Goal: Information Seeking & Learning: Learn about a topic

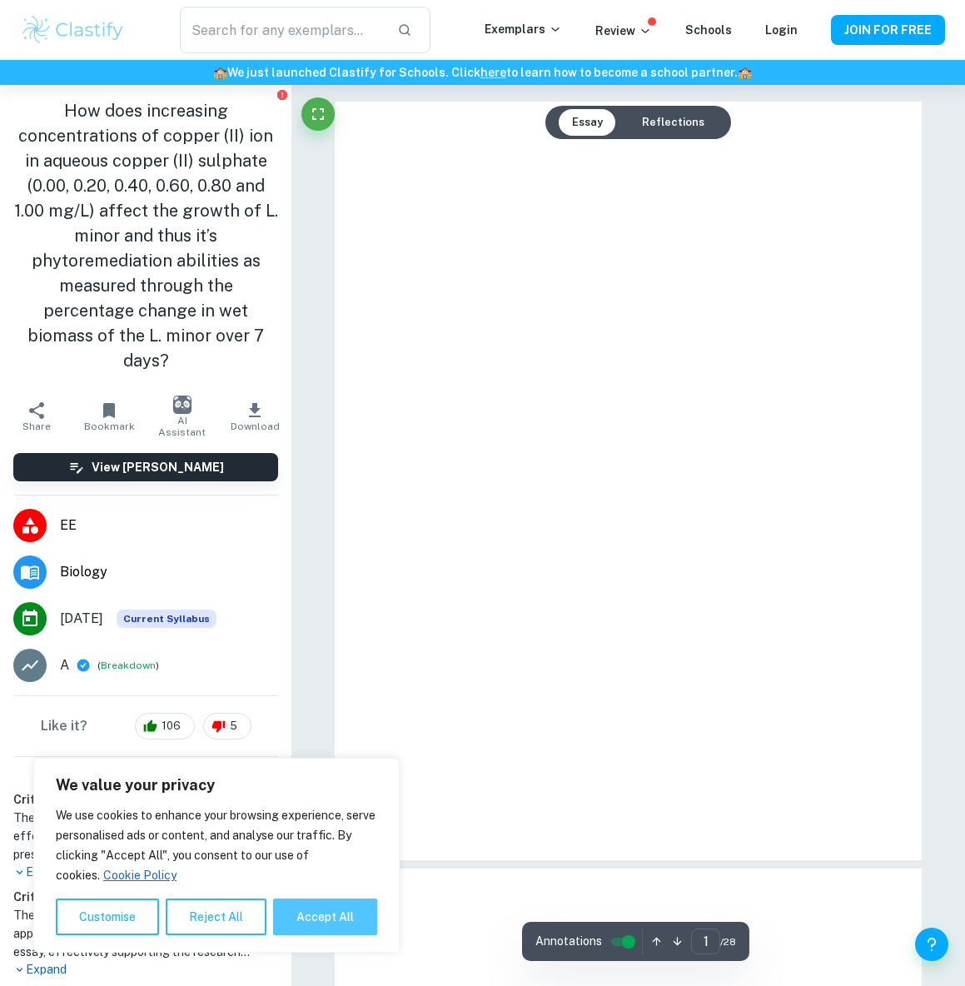
click at [307, 913] on button "Accept All" at bounding box center [325, 916] width 104 height 37
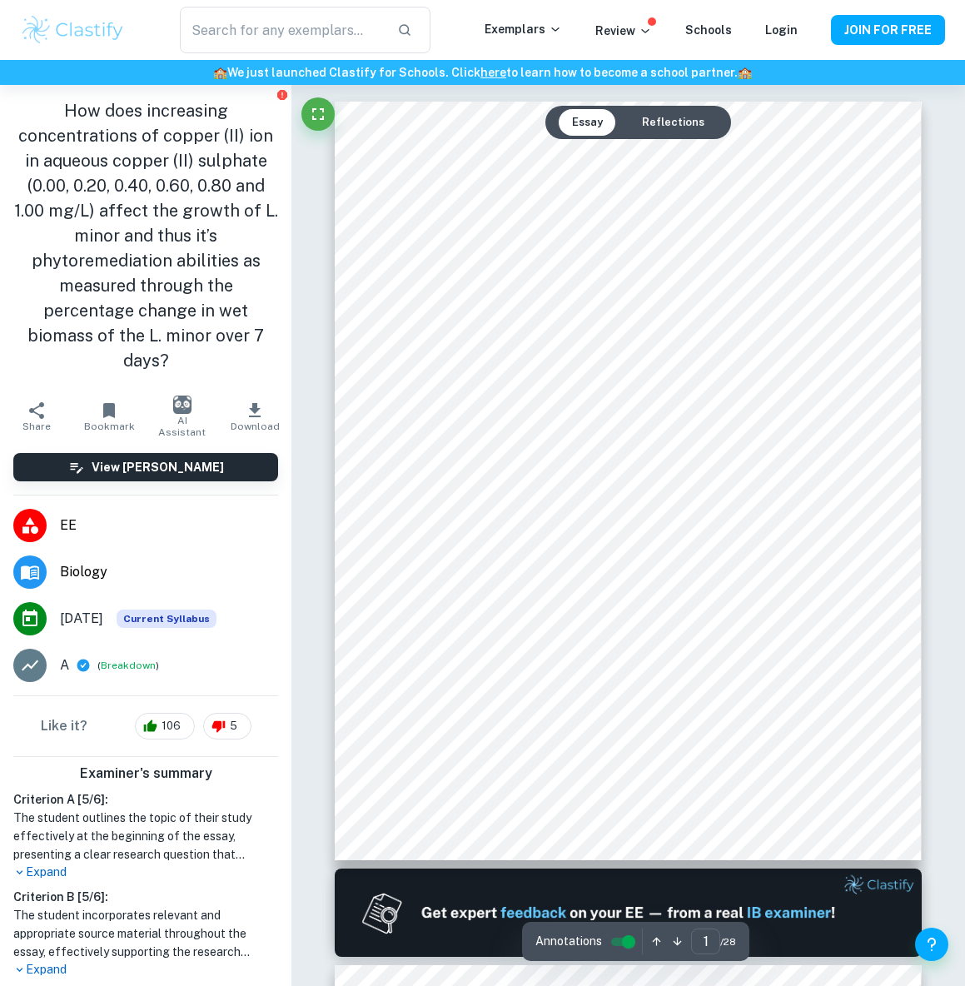
checkbox input "true"
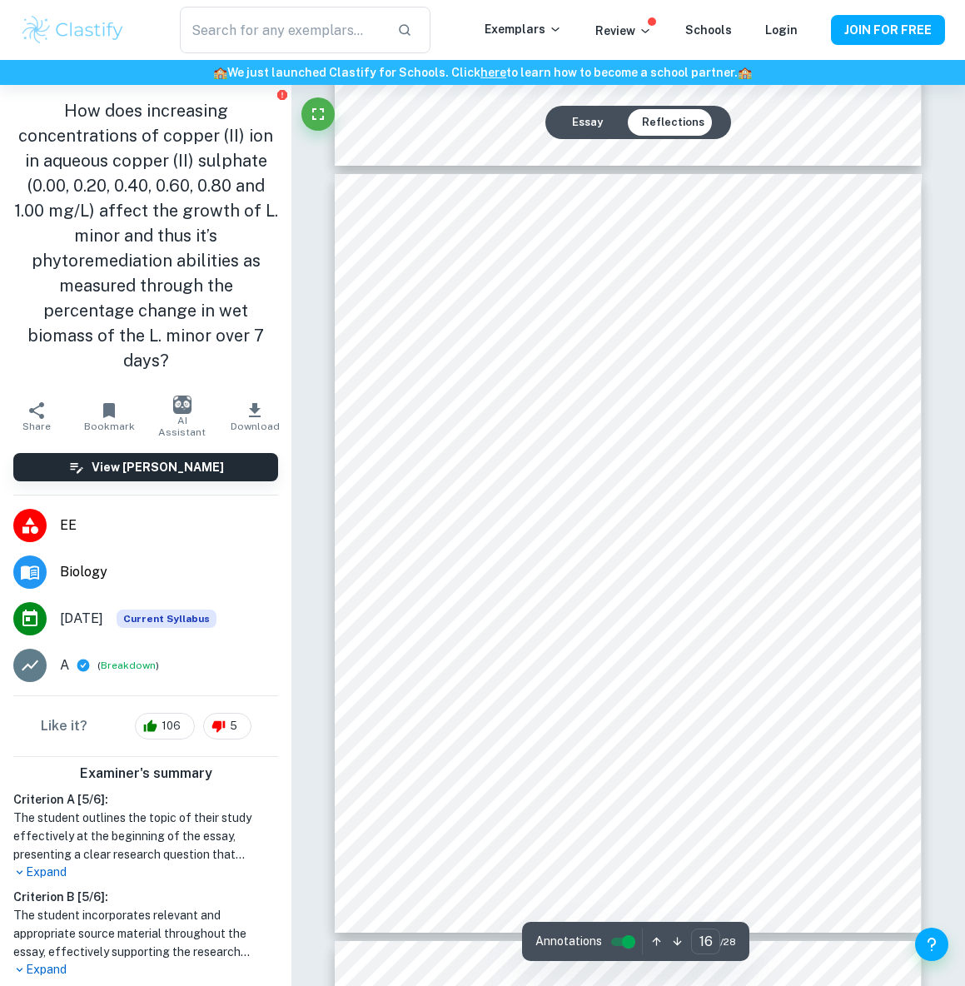
scroll to position [11906, 0]
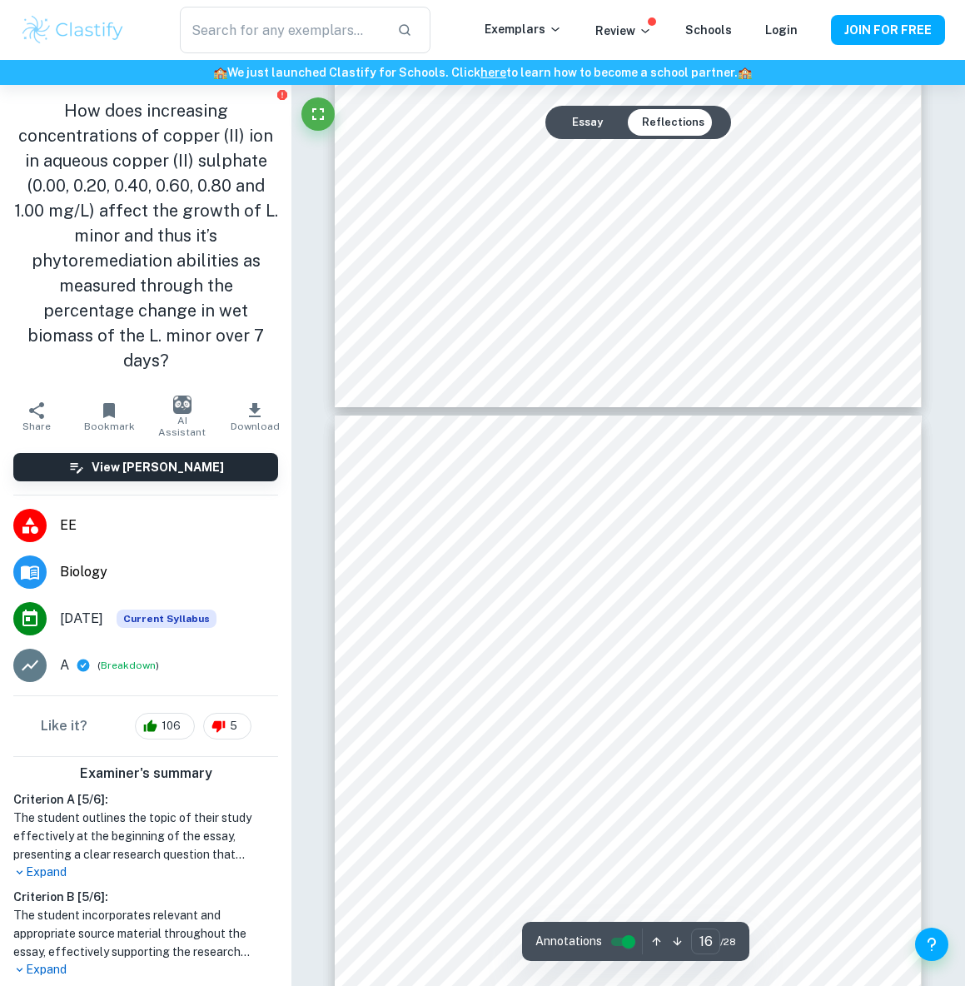
type input "17"
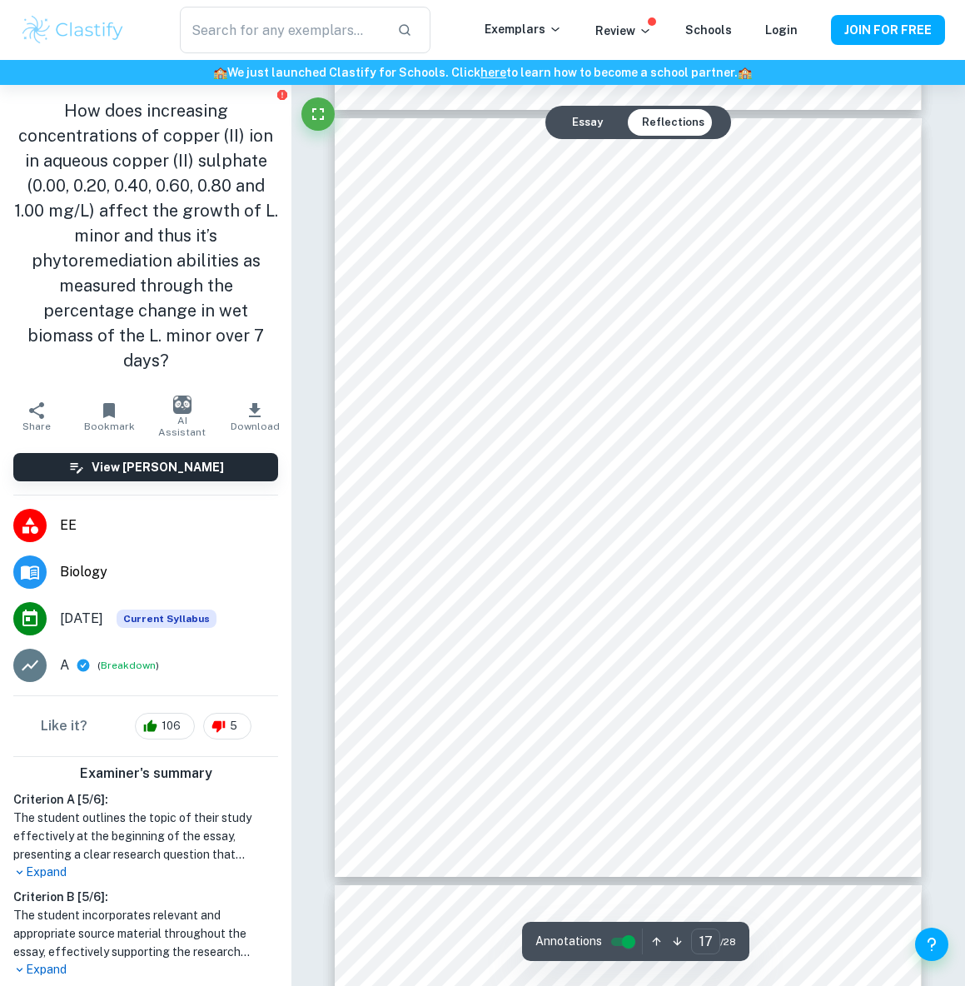
scroll to position [12656, 0]
